Goal: Register for event/course

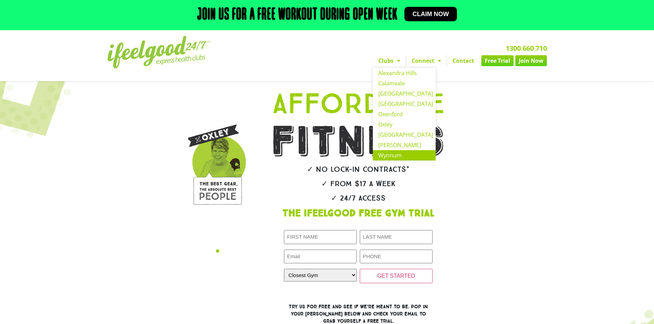
click at [391, 153] on link "Wynnum" at bounding box center [404, 155] width 63 height 10
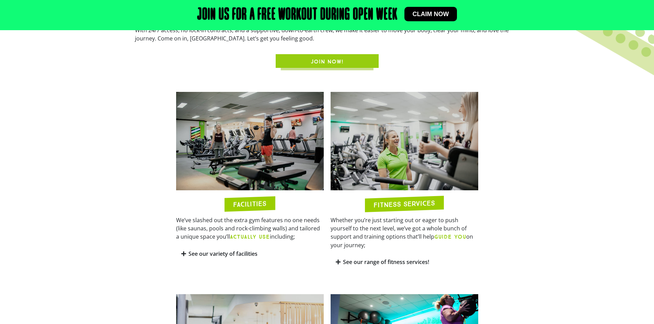
scroll to position [325, 0]
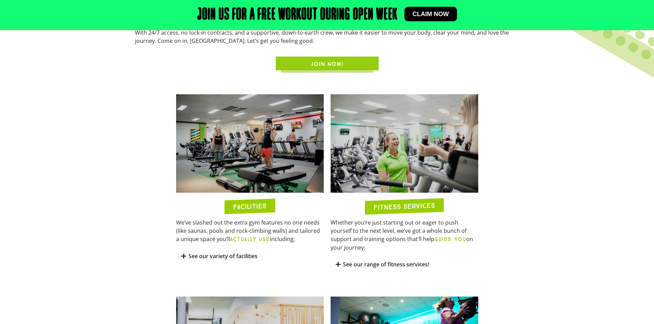
click at [245, 256] on link "See our variety of facilities" at bounding box center [222, 257] width 69 height 8
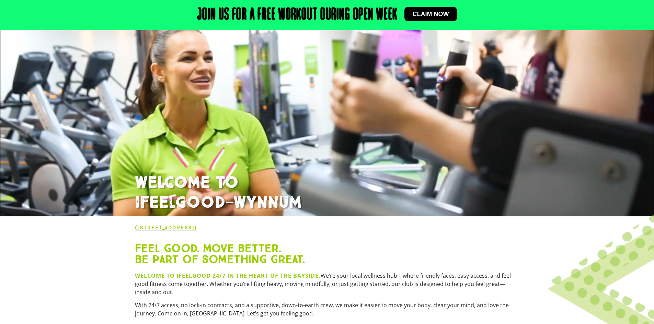
scroll to position [43, 0]
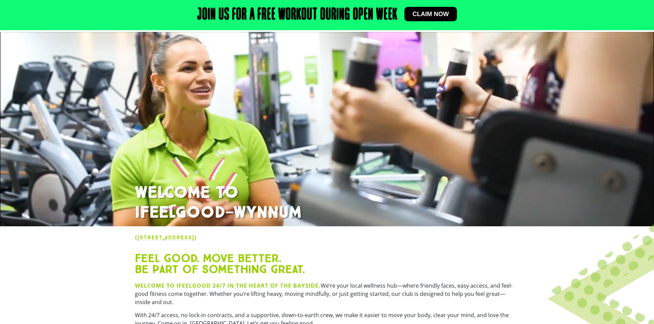
click at [428, 13] on span "Claim now" at bounding box center [431, 14] width 36 height 6
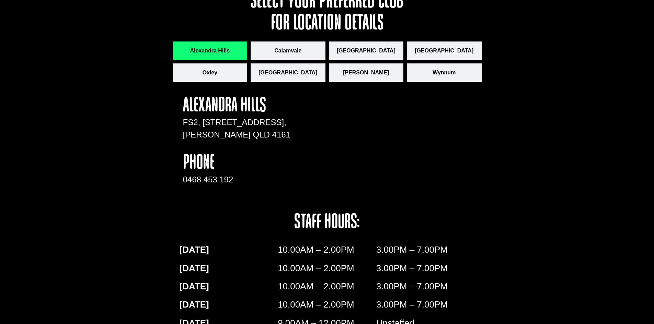
scroll to position [660, 0]
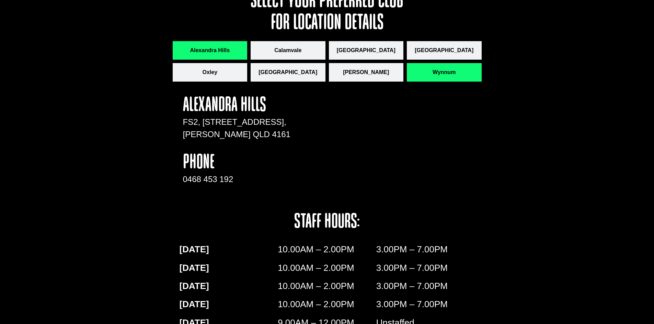
click at [448, 68] on span "Wynnum" at bounding box center [444, 72] width 23 height 8
